Goal: Information Seeking & Learning: Learn about a topic

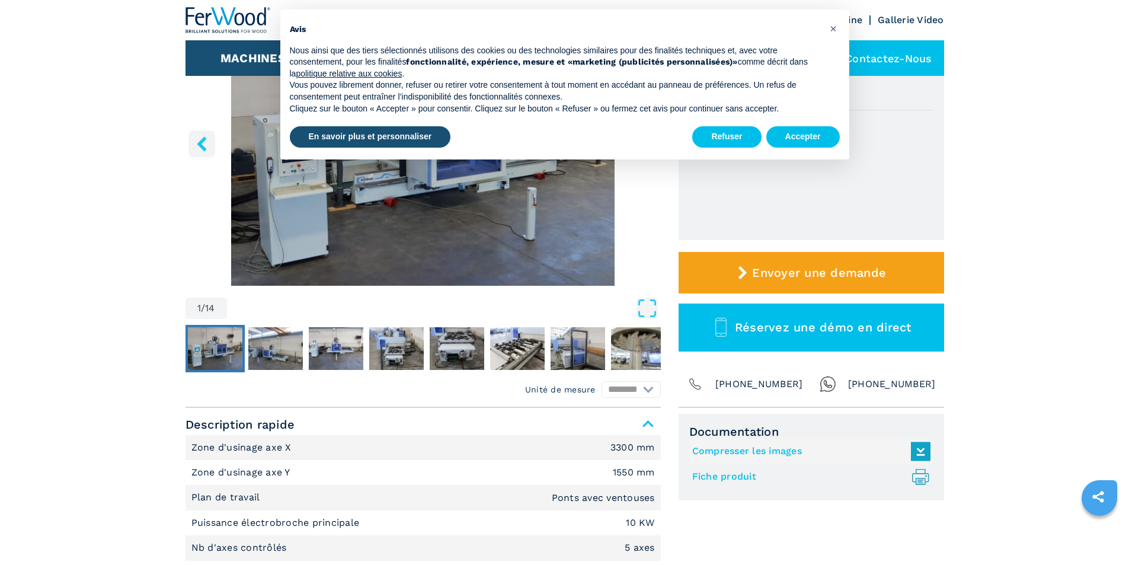
scroll to position [197, 0]
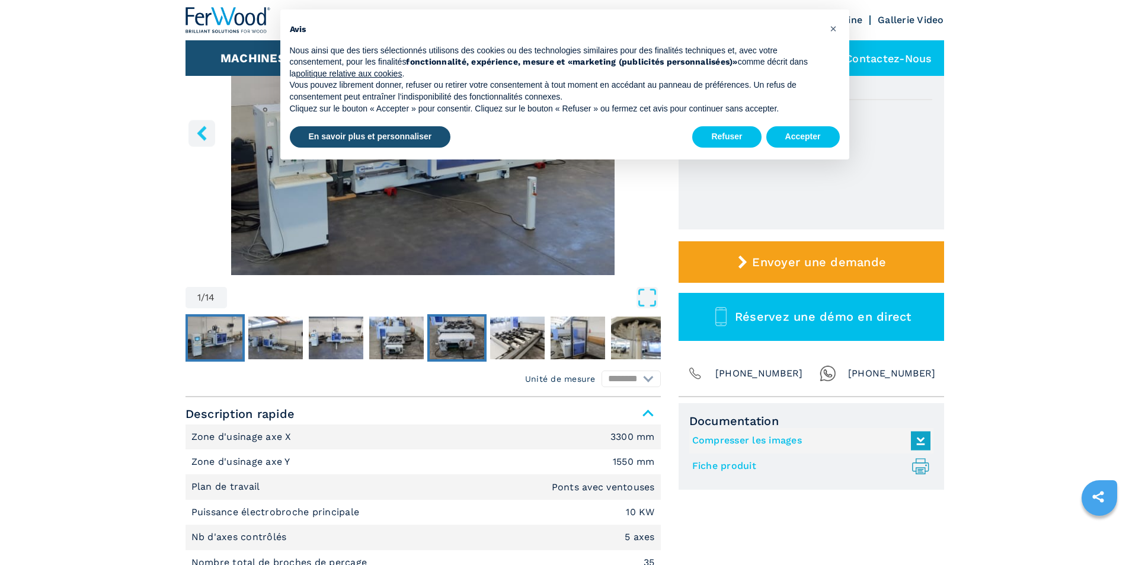
click at [454, 342] on img "Go to Slide 5" at bounding box center [457, 337] width 55 height 43
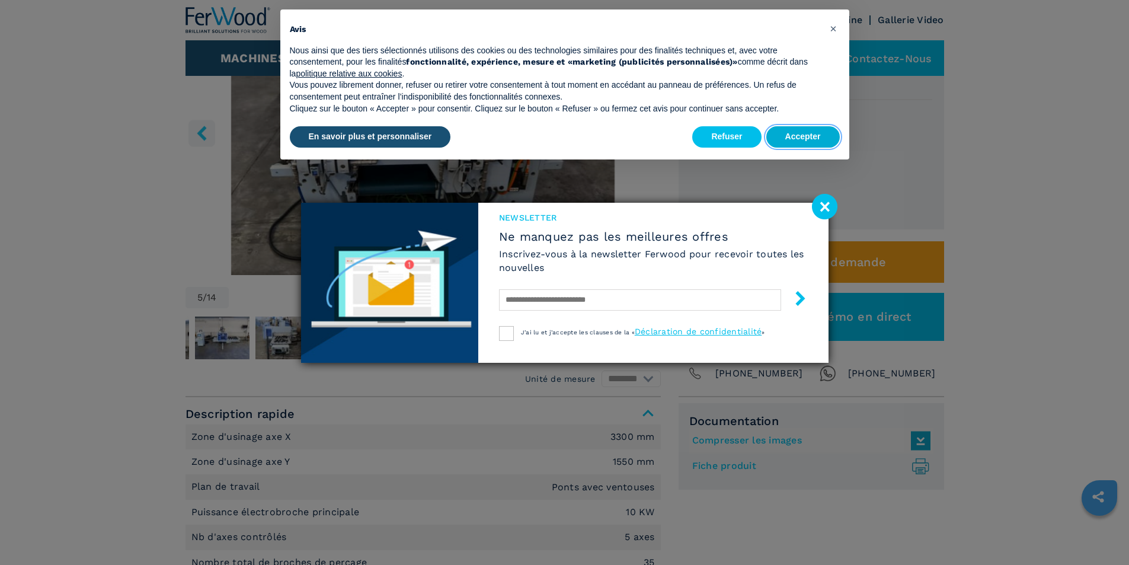
click at [807, 137] on button "Accepter" at bounding box center [802, 136] width 73 height 21
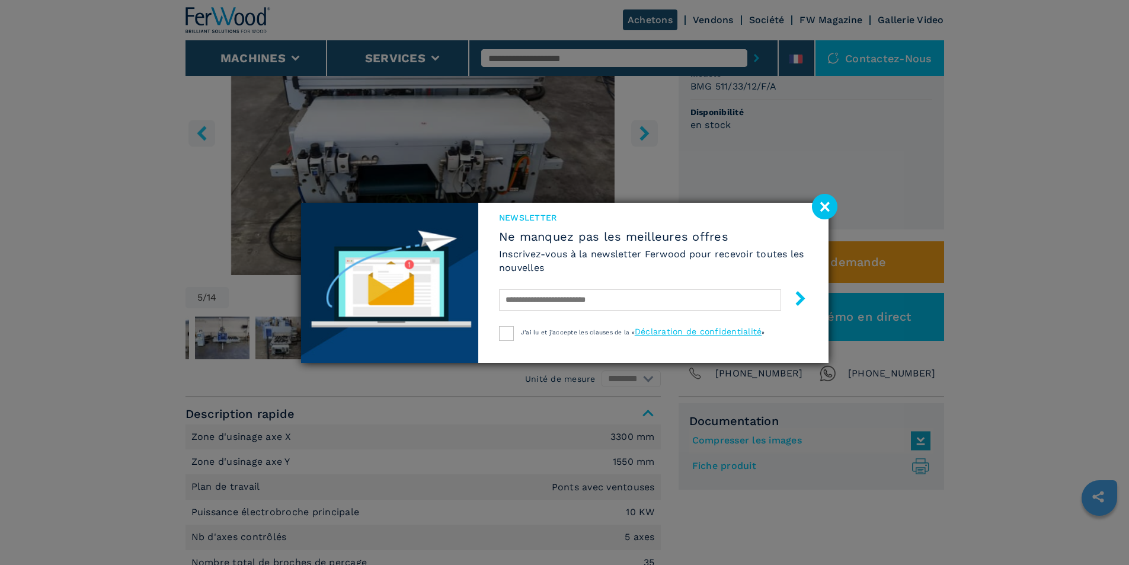
click at [831, 216] on image at bounding box center [824, 206] width 25 height 25
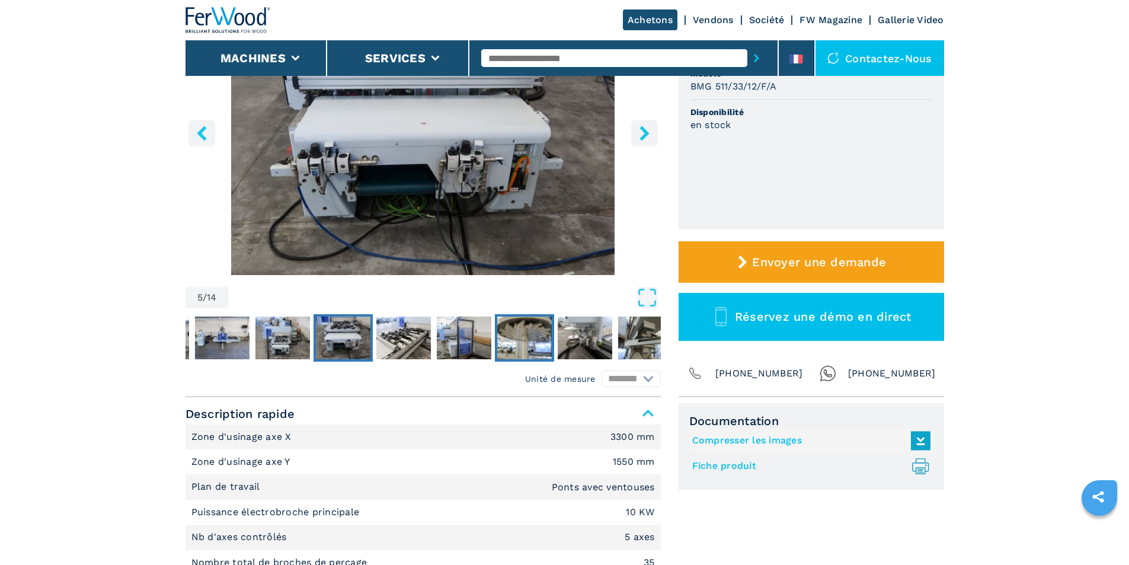
click at [503, 344] on img "Go to Slide 8" at bounding box center [524, 337] width 55 height 43
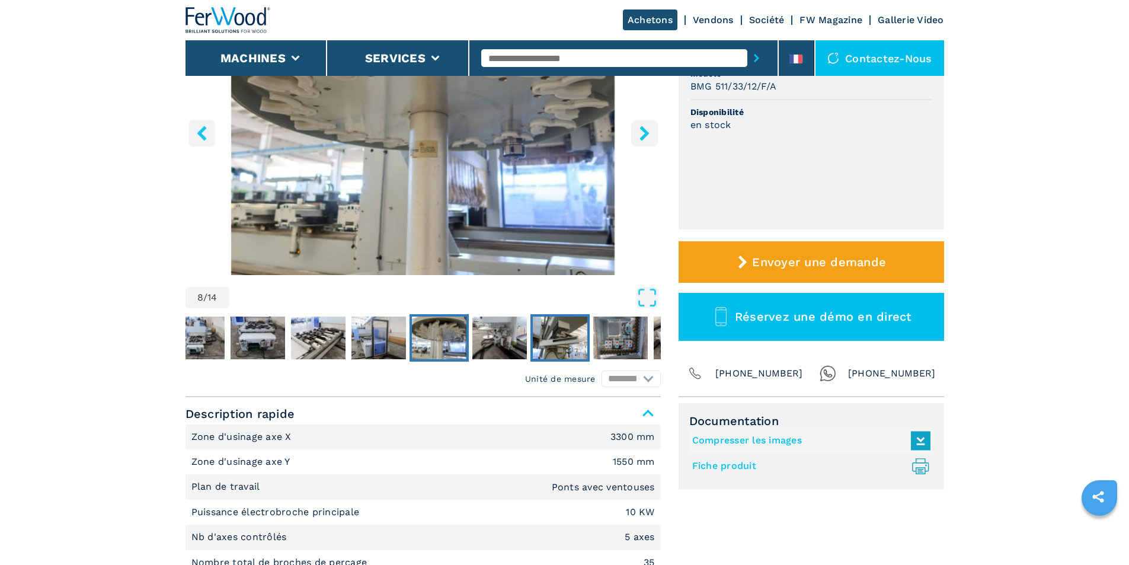
click at [534, 341] on img "Go to Slide 10" at bounding box center [560, 337] width 55 height 43
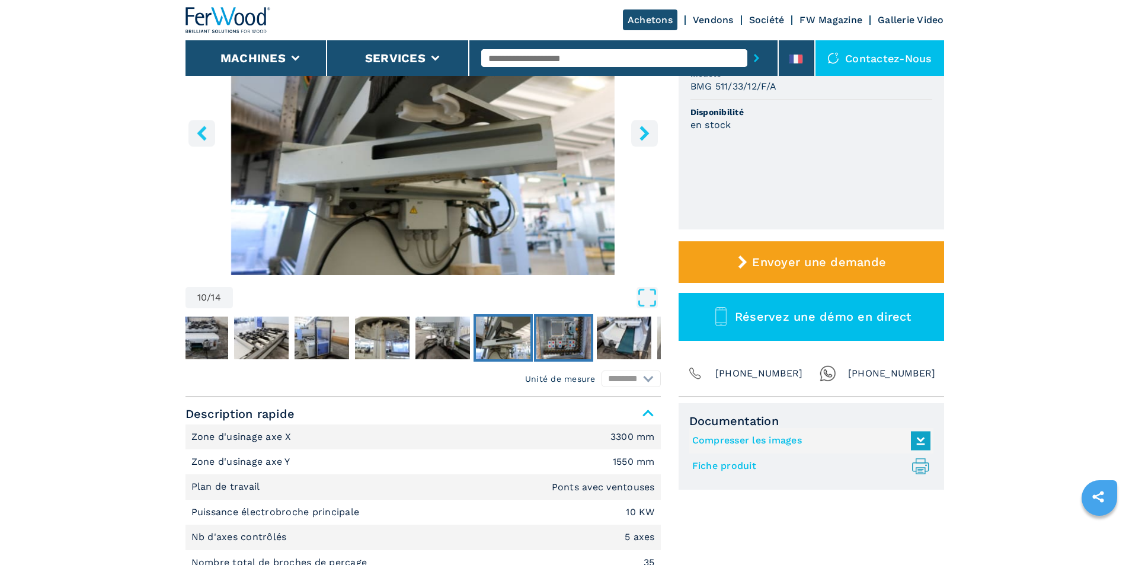
click at [572, 344] on img "Go to Slide 11" at bounding box center [563, 337] width 55 height 43
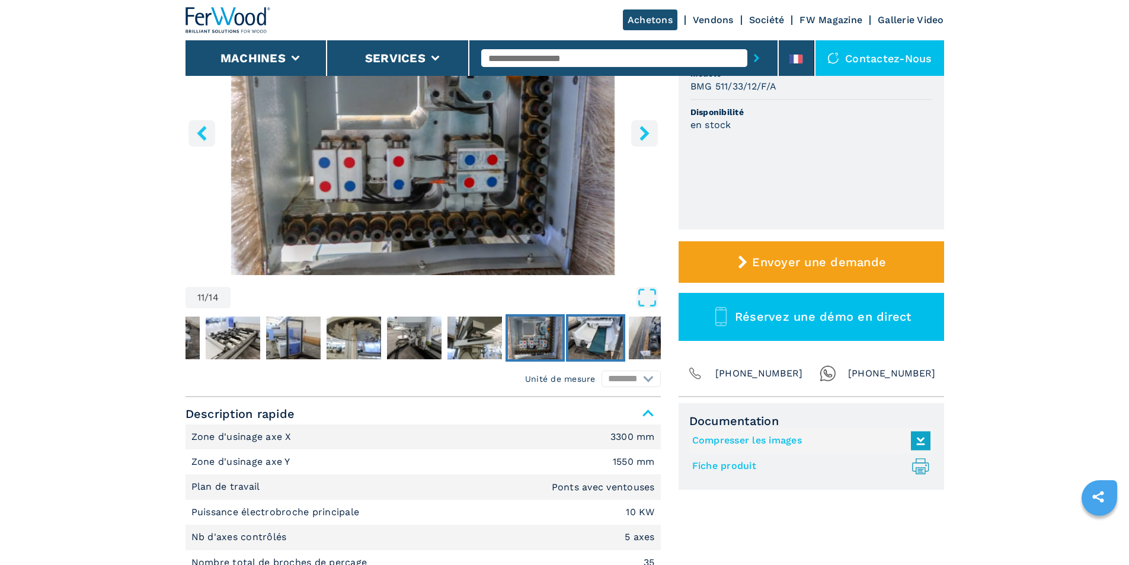
click at [604, 345] on img "Go to Slide 12" at bounding box center [595, 337] width 55 height 43
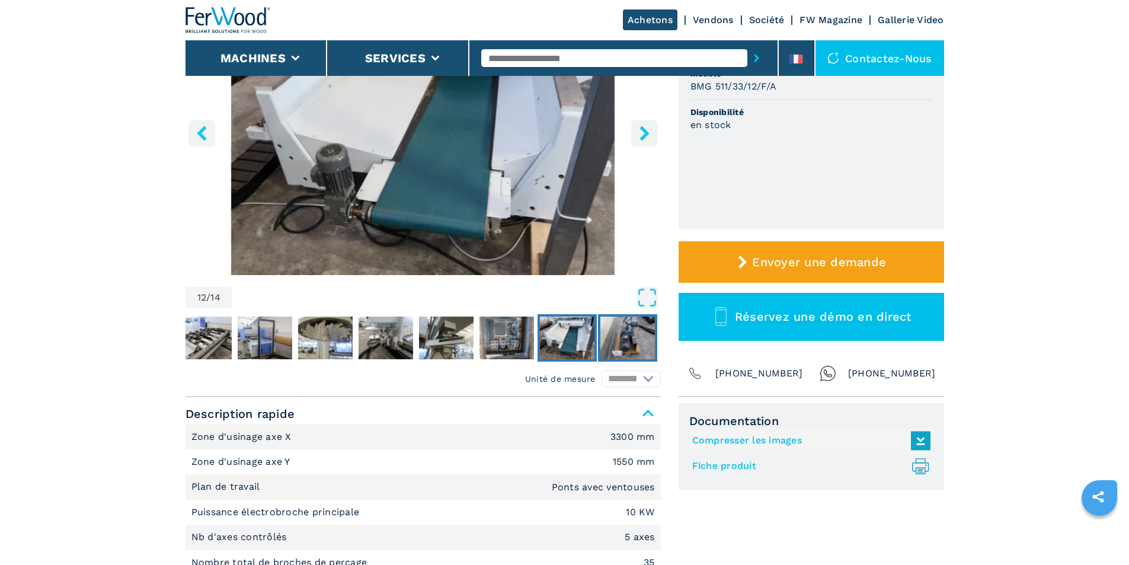
click at [626, 344] on img "Go to Slide 13" at bounding box center [627, 337] width 55 height 43
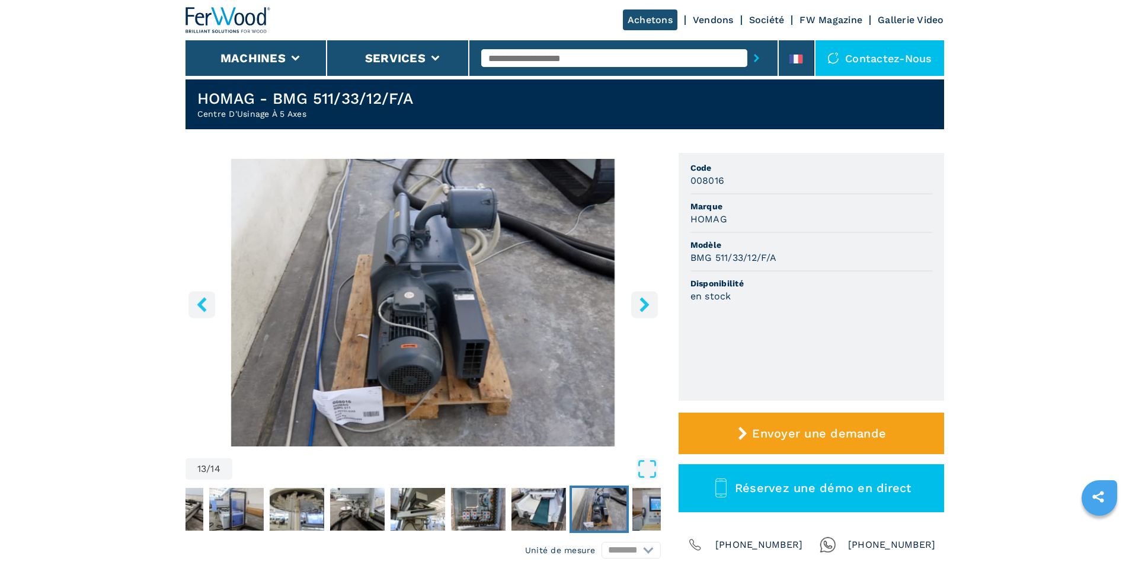
scroll to position [0, 0]
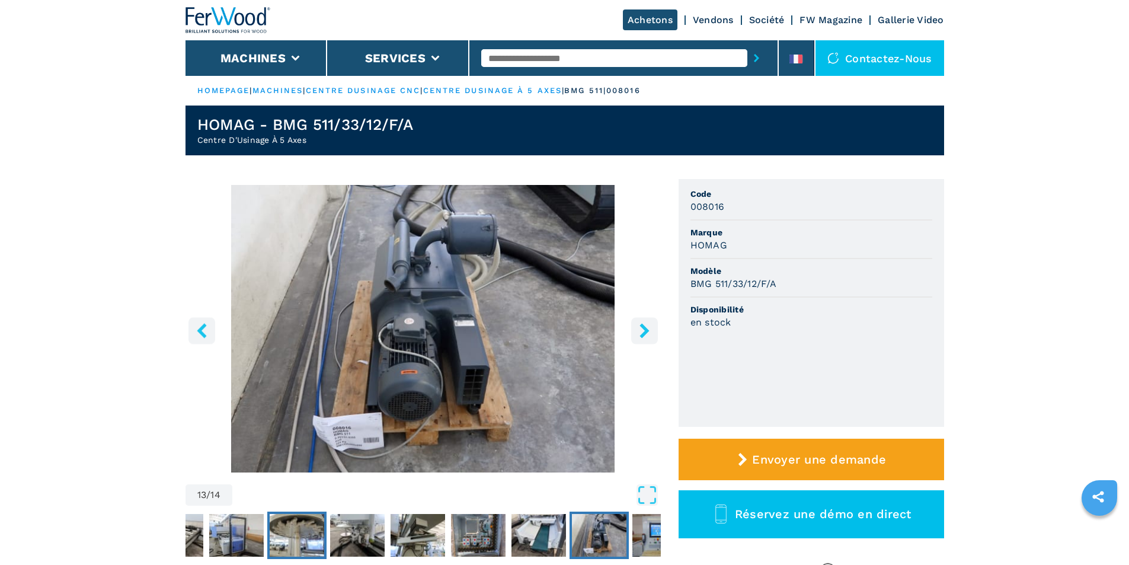
click at [275, 543] on img "Go to Slide 8" at bounding box center [297, 535] width 55 height 43
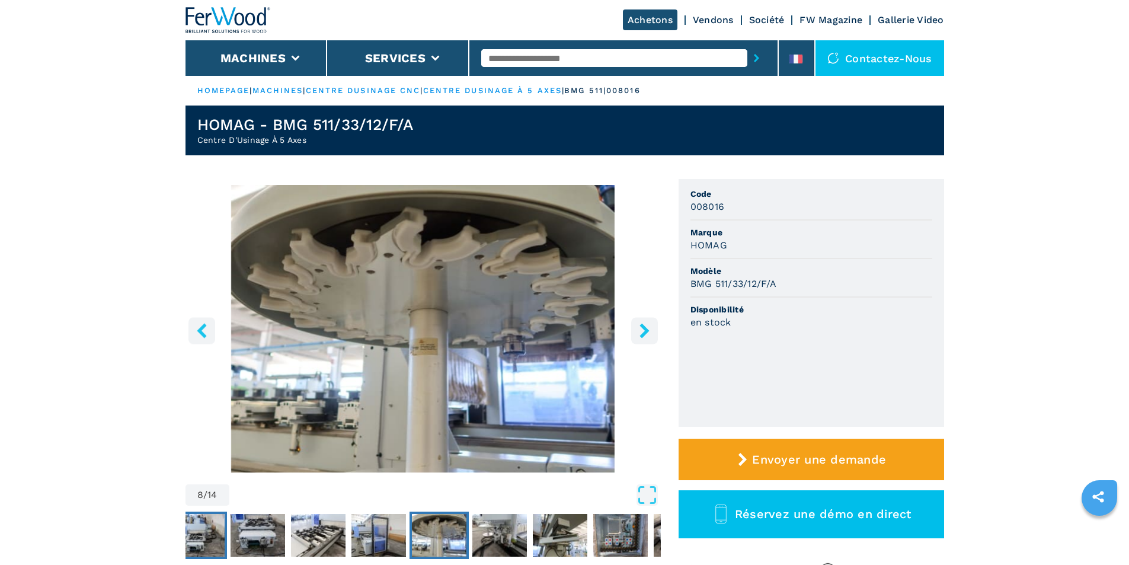
click at [214, 537] on img "Go to Slide 4" at bounding box center [197, 535] width 55 height 43
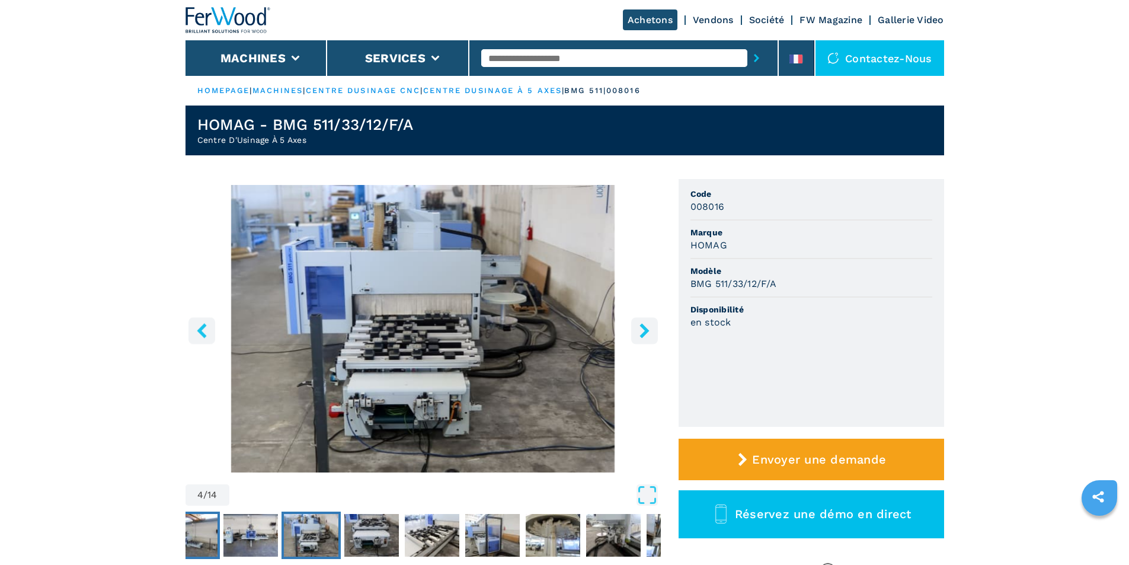
click at [214, 537] on img "Go to Slide 2" at bounding box center [190, 535] width 55 height 43
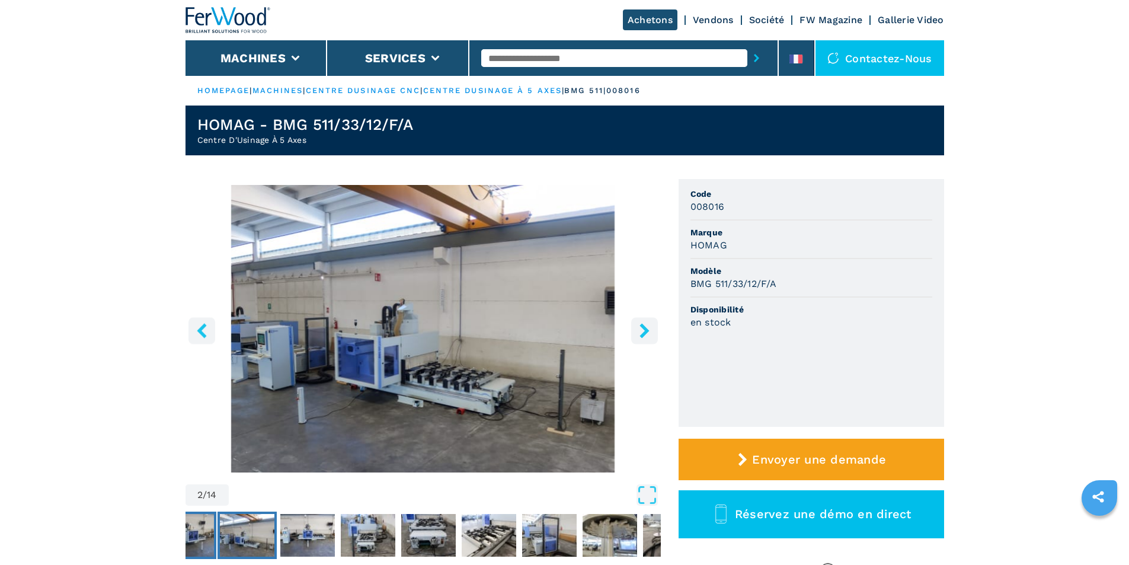
click at [214, 537] on button "Go to Slide 1" at bounding box center [186, 534] width 59 height 47
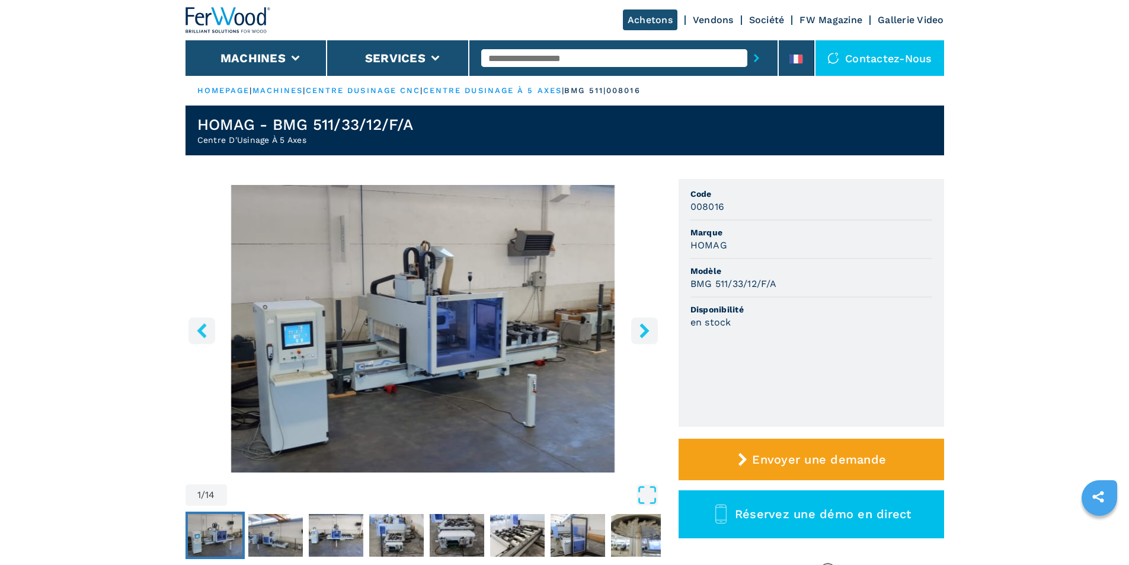
click at [214, 539] on img "Go to Slide 1" at bounding box center [215, 535] width 55 height 43
click at [260, 543] on img "Go to Slide 2" at bounding box center [275, 535] width 55 height 43
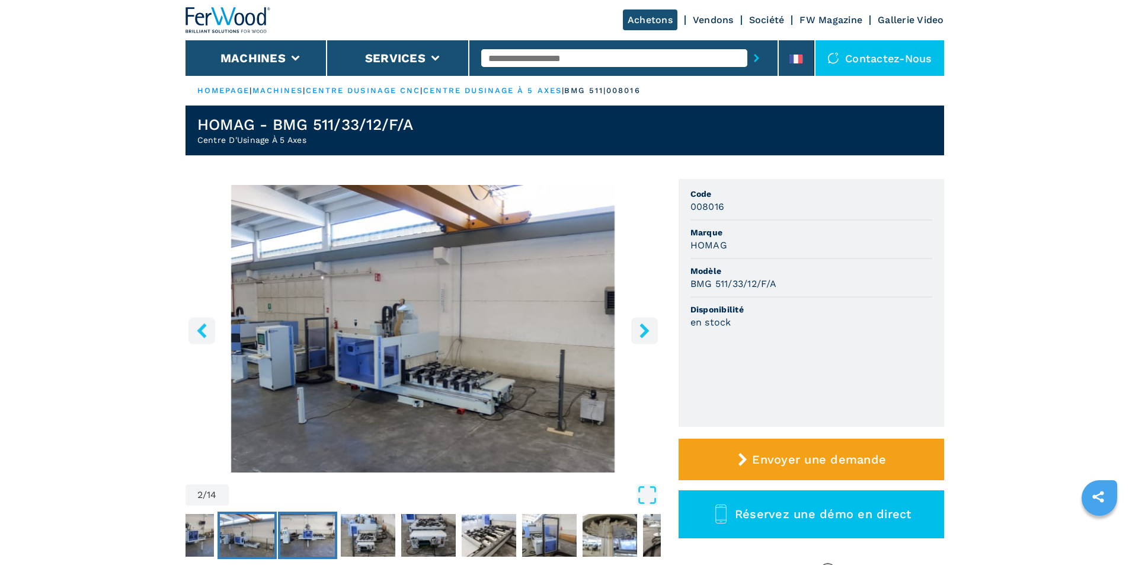
click at [325, 539] on img "Go to Slide 3" at bounding box center [307, 535] width 55 height 43
click at [359, 541] on img "Go to Slide 4" at bounding box center [368, 535] width 55 height 43
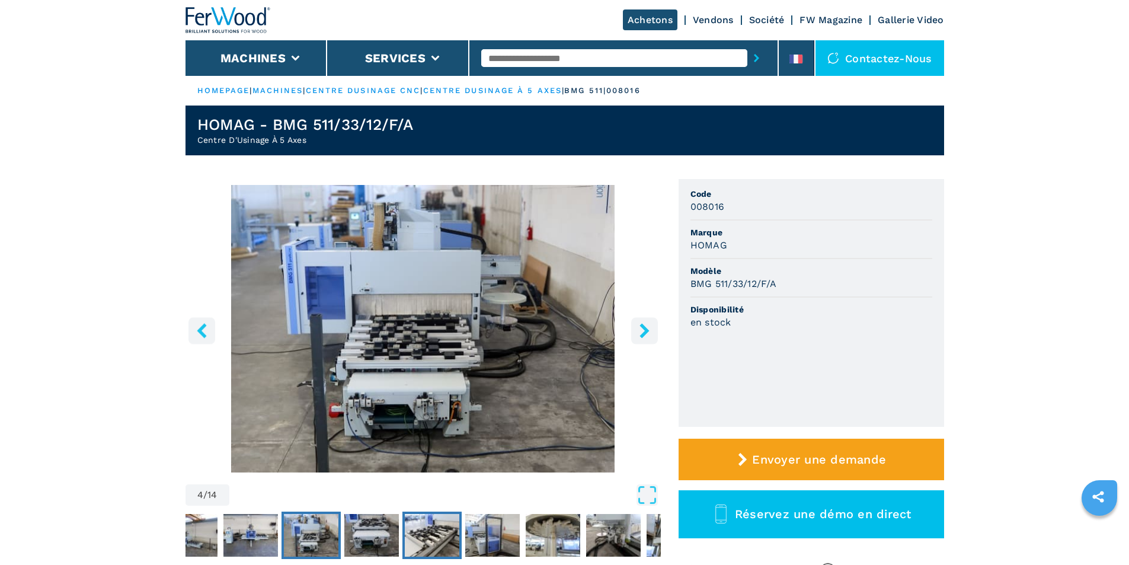
click at [431, 530] on img "Go to Slide 6" at bounding box center [432, 535] width 55 height 43
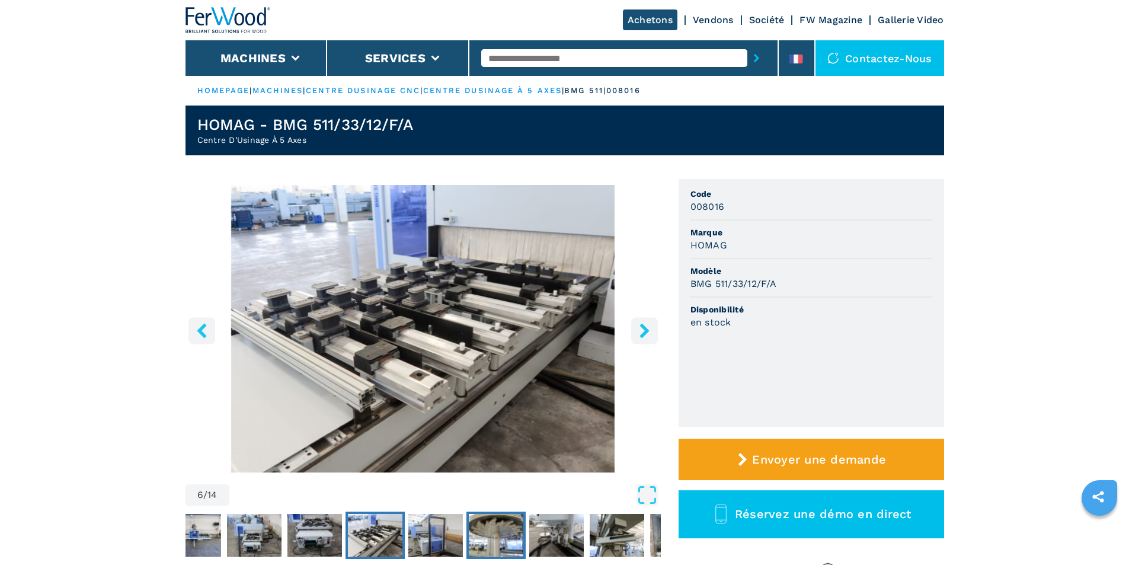
click at [491, 537] on img "Go to Slide 8" at bounding box center [496, 535] width 55 height 43
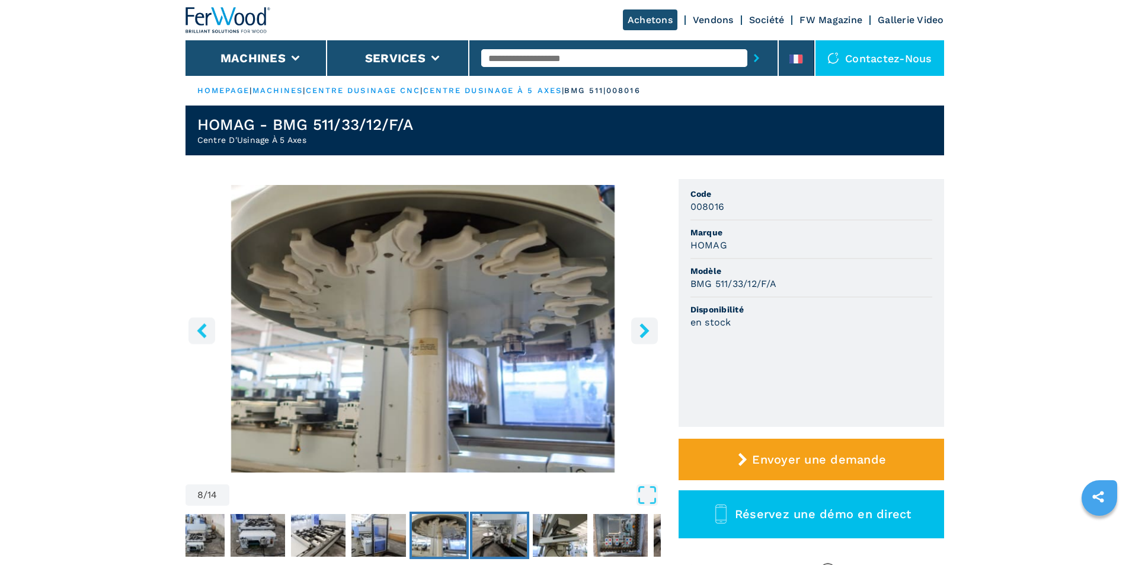
click at [507, 536] on img "Go to Slide 9" at bounding box center [499, 535] width 55 height 43
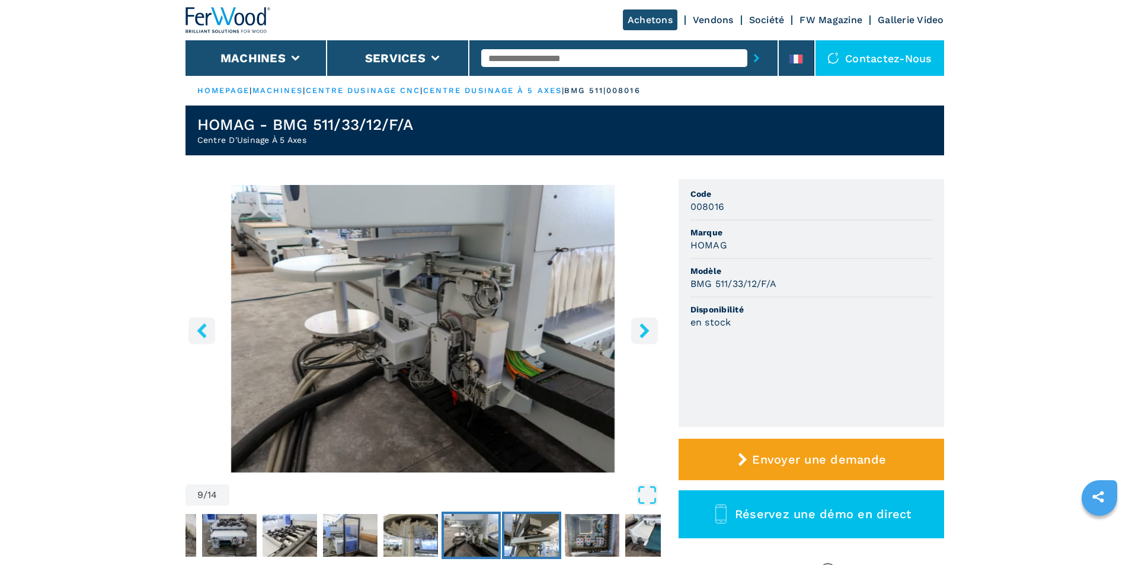
click at [523, 534] on img "Go to Slide 10" at bounding box center [531, 535] width 55 height 43
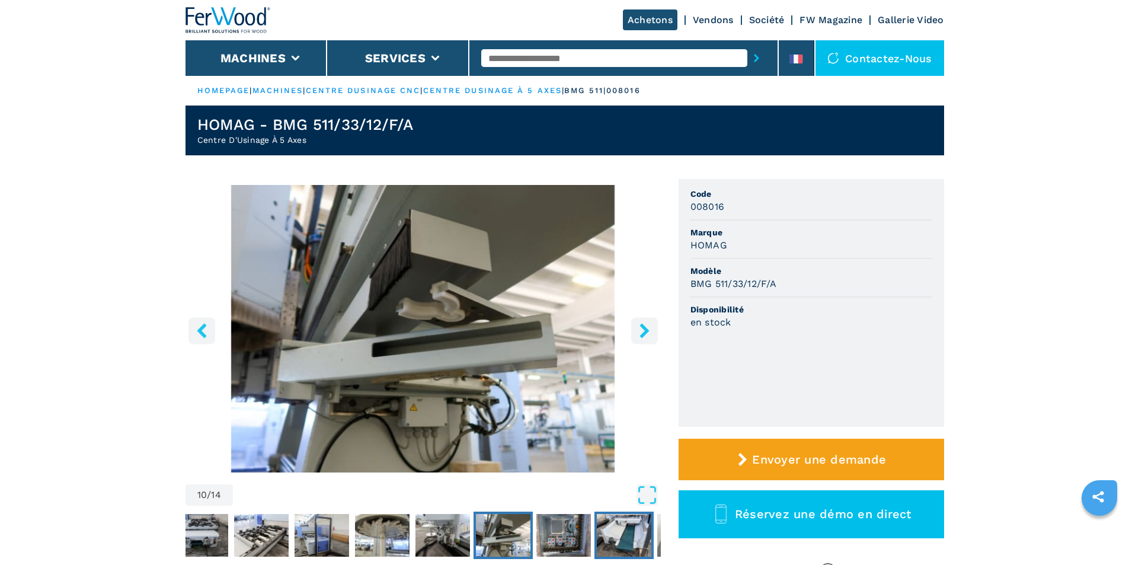
click at [598, 543] on img "Go to Slide 12" at bounding box center [624, 535] width 55 height 43
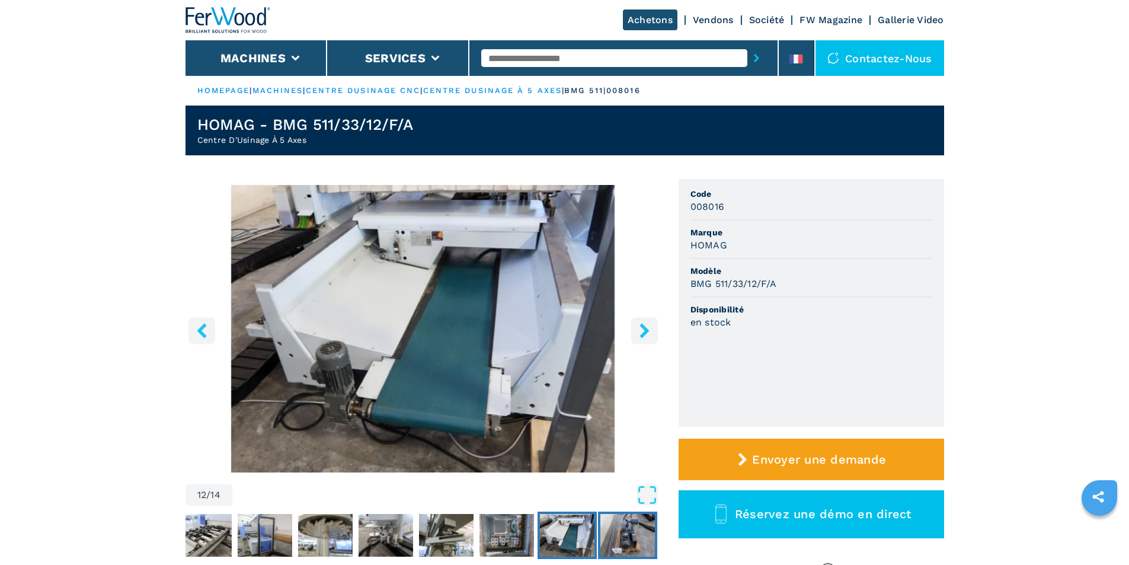
click at [620, 543] on img "Go to Slide 13" at bounding box center [627, 535] width 55 height 43
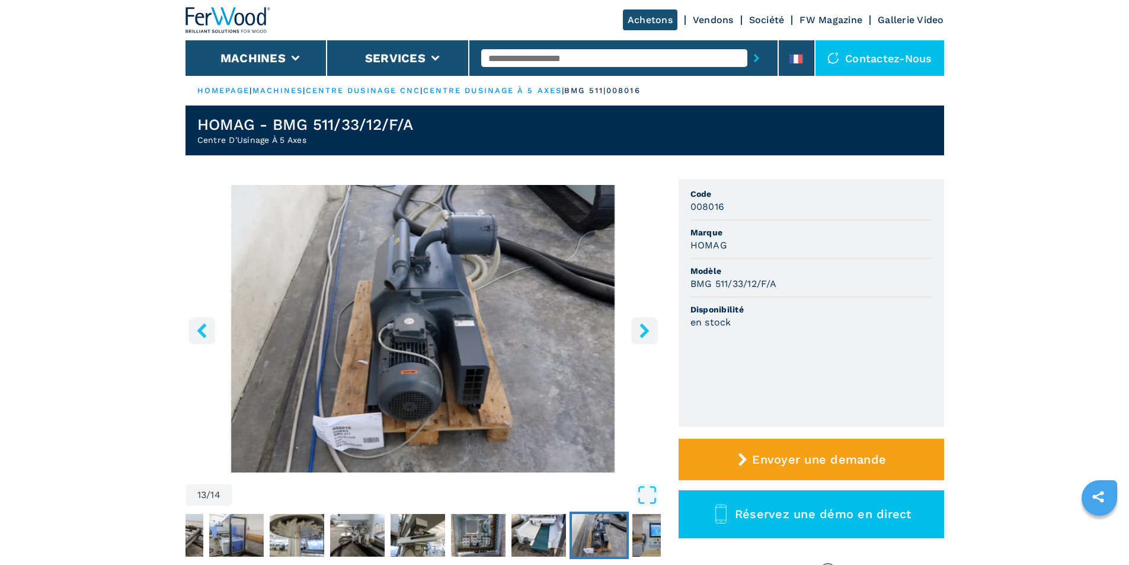
click at [620, 544] on img "Go to Slide 13" at bounding box center [599, 535] width 55 height 43
click at [648, 340] on button "right-button" at bounding box center [644, 330] width 27 height 27
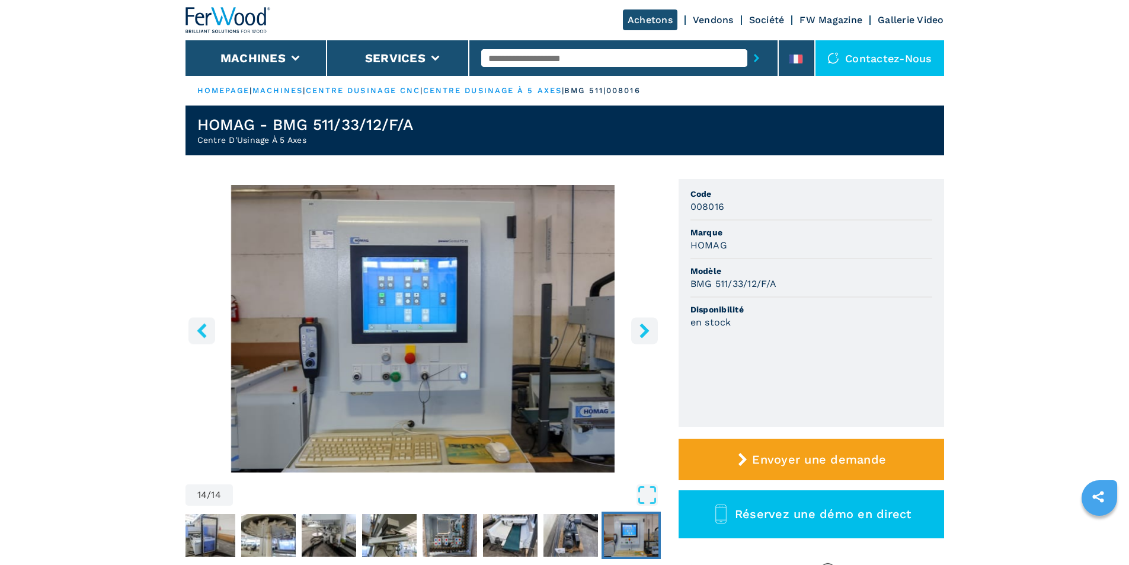
click at [648, 340] on button "right-button" at bounding box center [644, 330] width 27 height 27
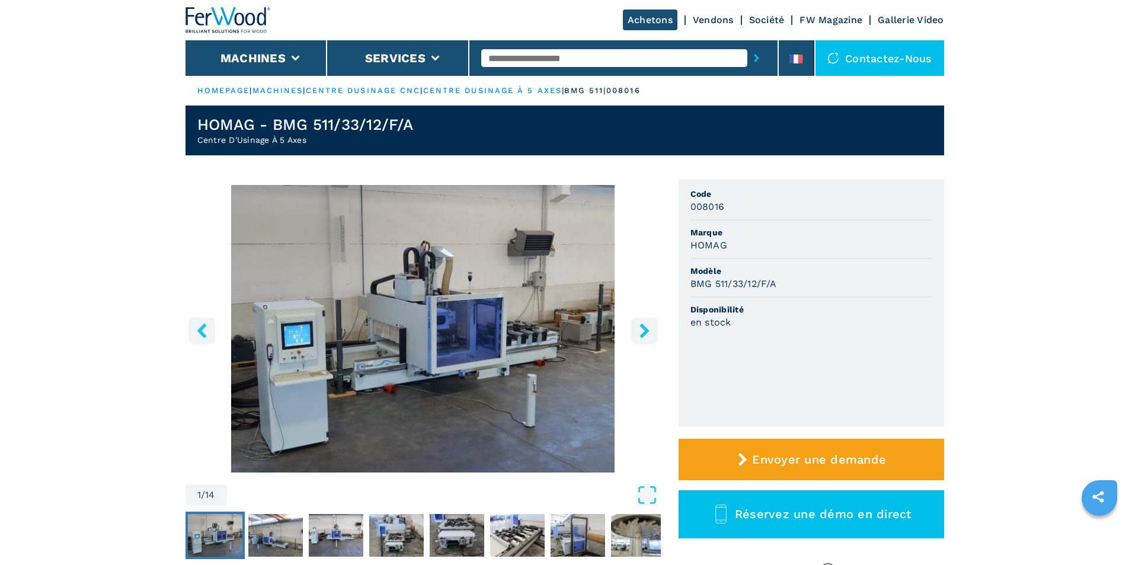
click at [646, 338] on button "right-button" at bounding box center [644, 330] width 27 height 27
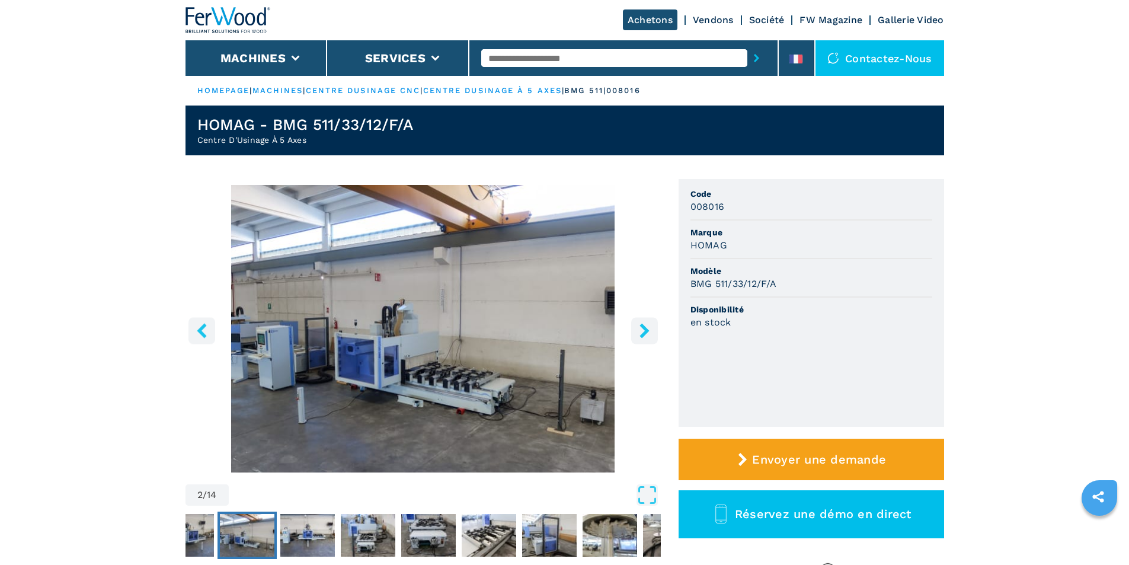
click at [646, 338] on button "right-button" at bounding box center [644, 330] width 27 height 27
click at [644, 332] on icon "right-button" at bounding box center [643, 330] width 9 height 15
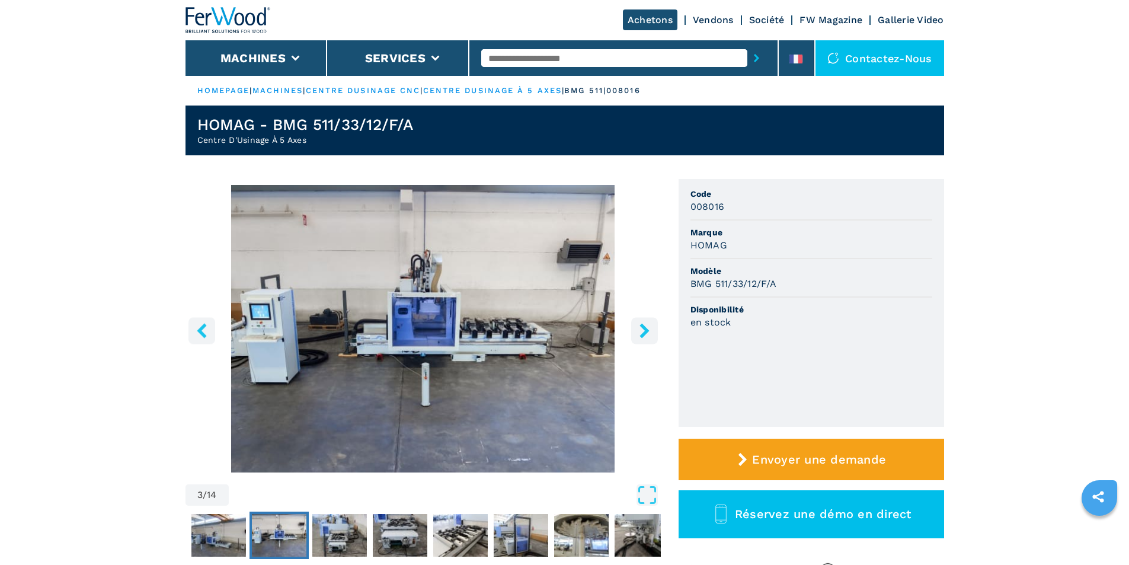
click at [644, 332] on icon "right-button" at bounding box center [643, 330] width 9 height 15
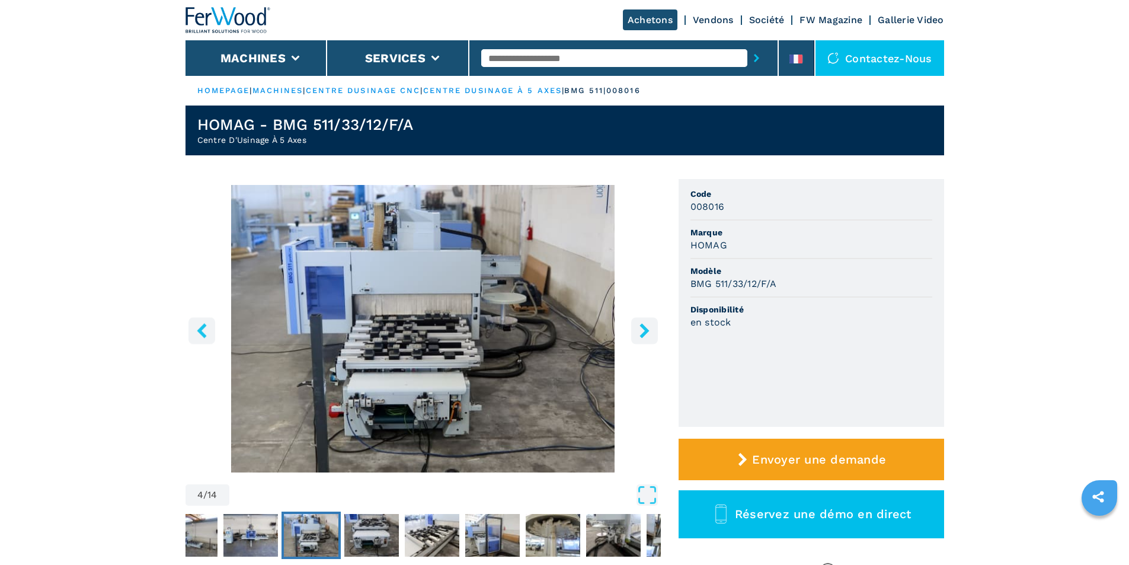
click at [644, 332] on icon "right-button" at bounding box center [643, 330] width 9 height 15
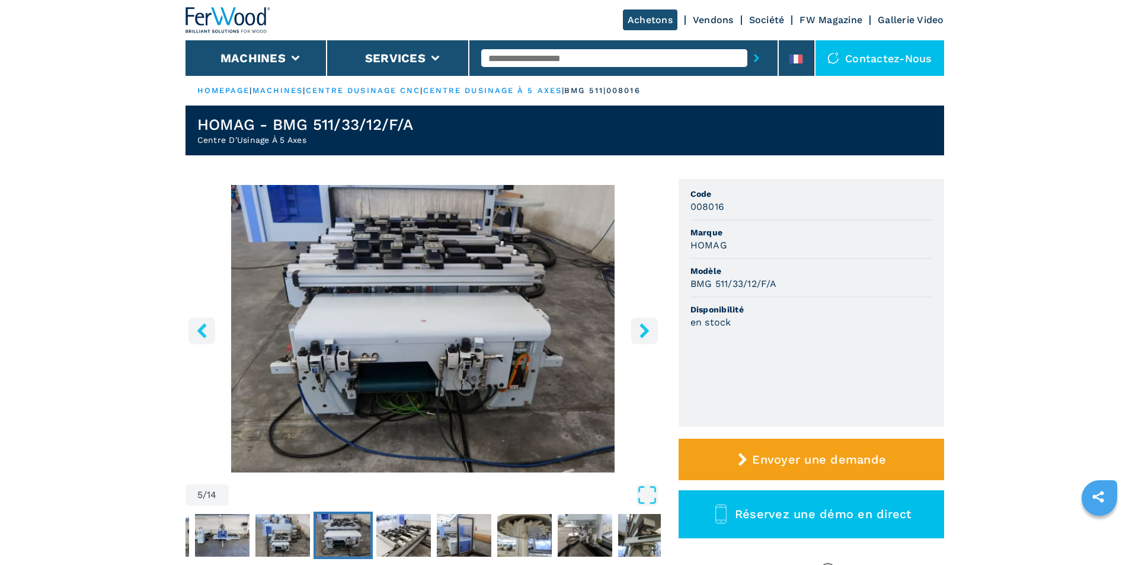
click at [644, 332] on icon "right-button" at bounding box center [643, 330] width 9 height 15
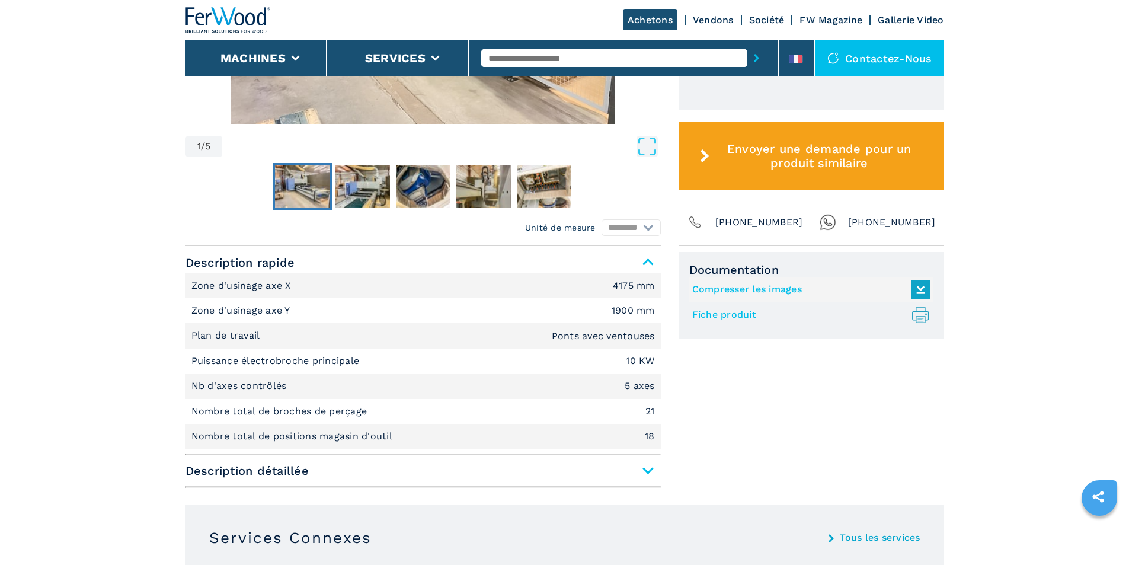
scroll to position [593, 0]
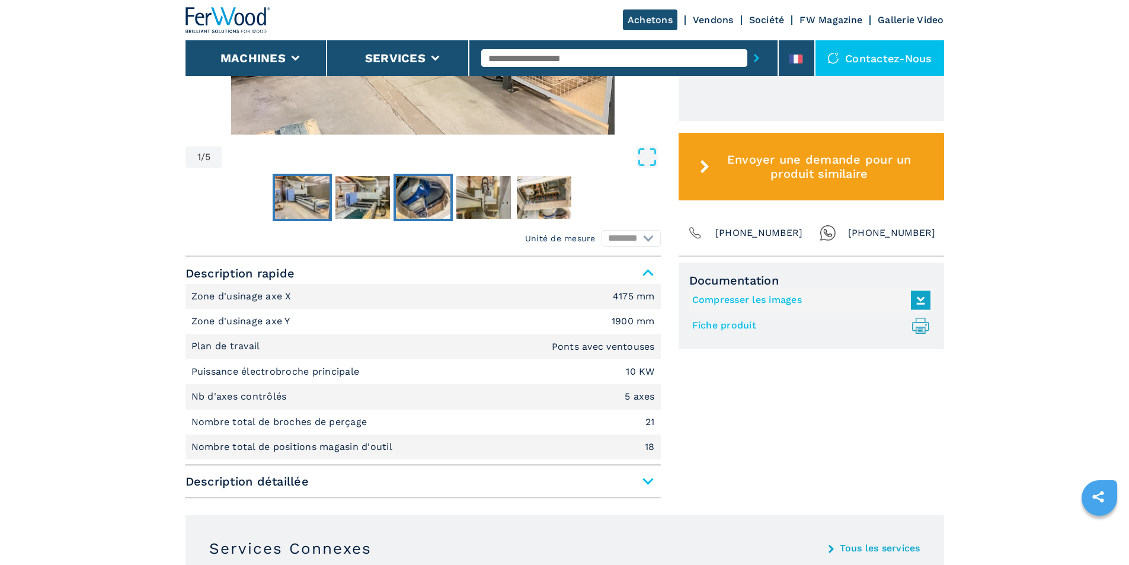
click at [408, 188] on img "Go to Slide 3" at bounding box center [423, 197] width 55 height 43
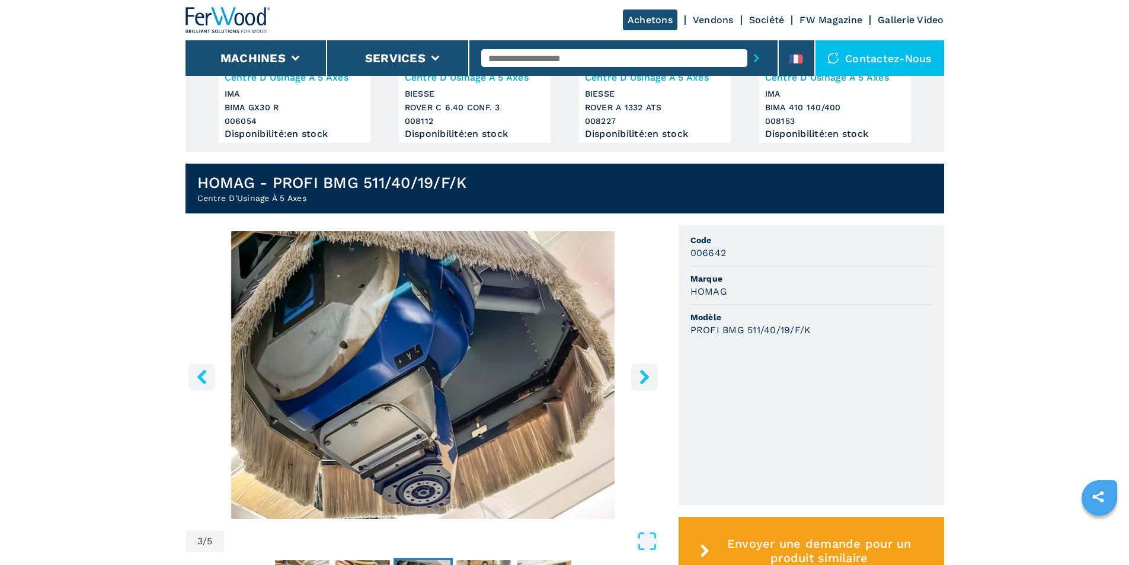
scroll to position [197, 0]
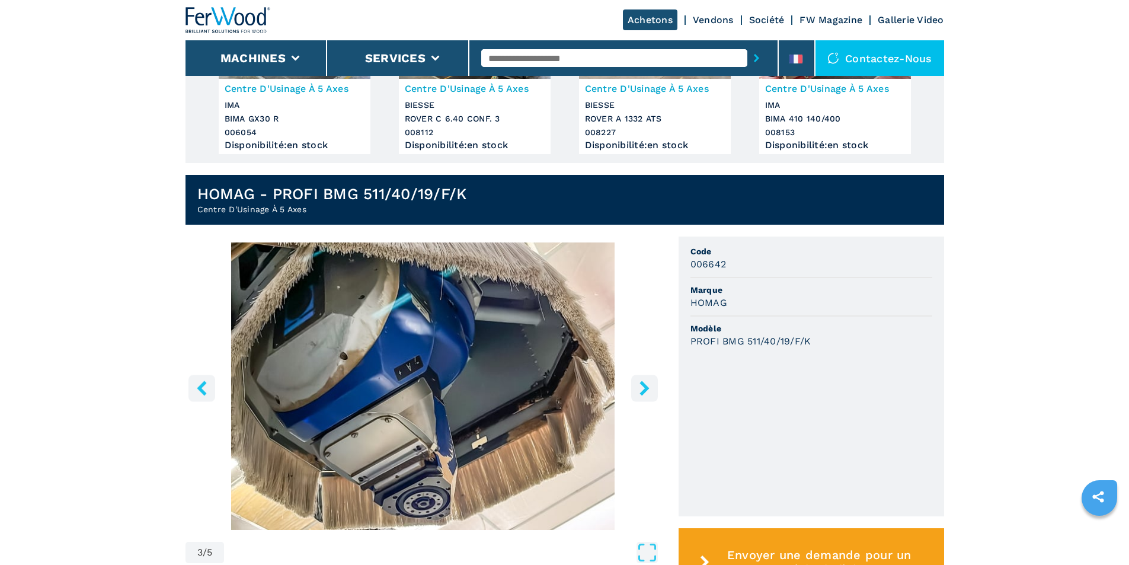
drag, startPoint x: 737, startPoint y: 368, endPoint x: 41, endPoint y: 266, distance: 703.1
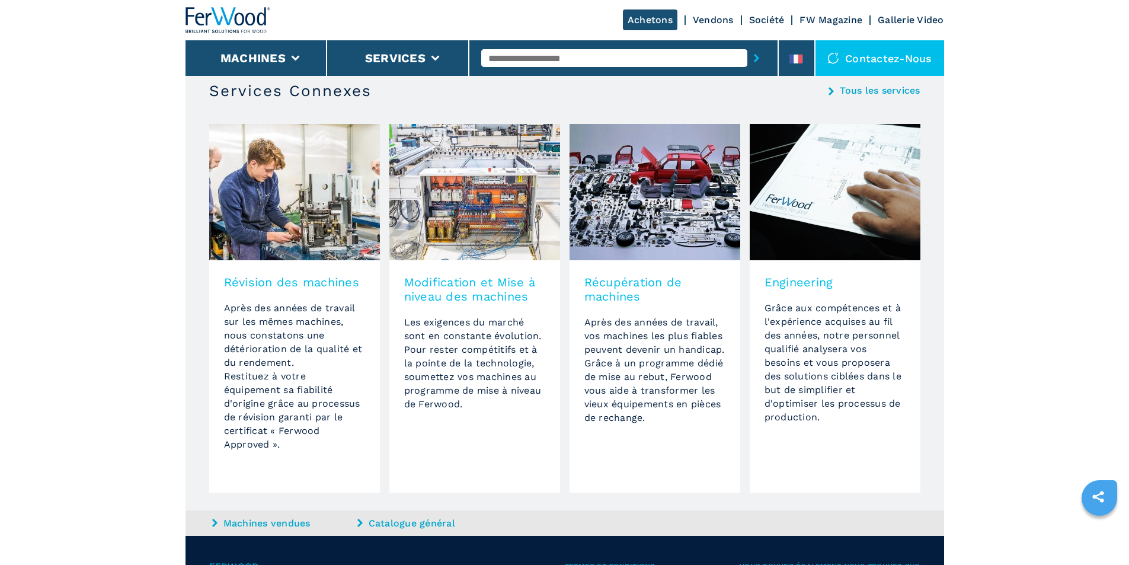
scroll to position [458, 0]
